Goal: Browse casually

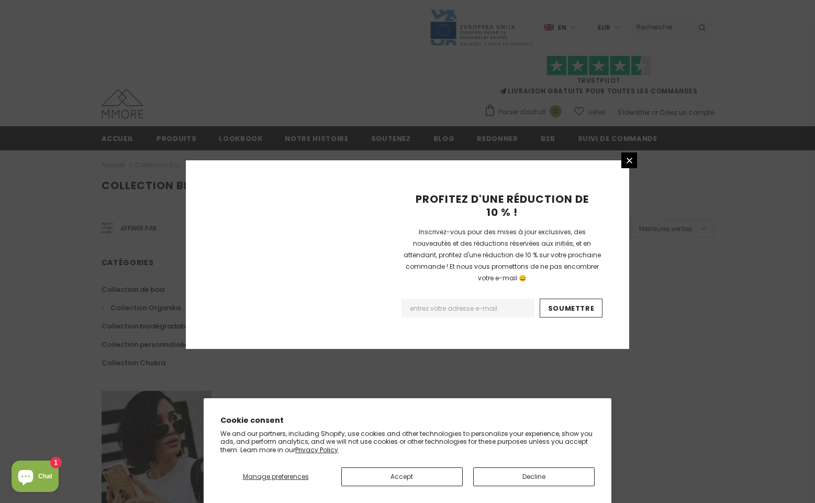
scroll to position [596, 0]
